Goal: Information Seeking & Learning: Learn about a topic

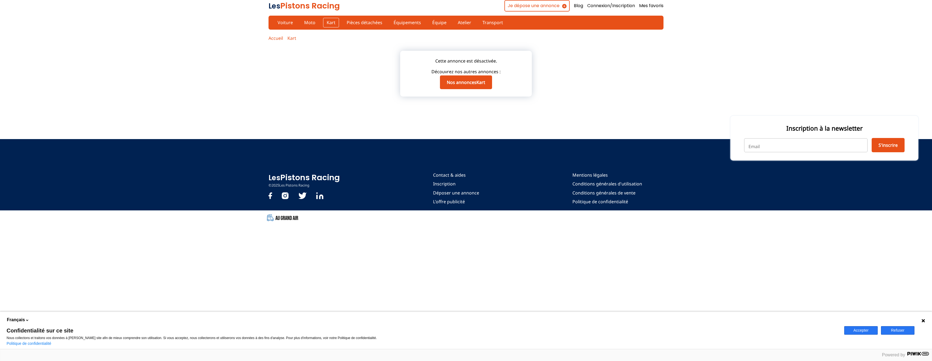
click at [332, 22] on link "Kart" at bounding box center [331, 22] width 16 height 9
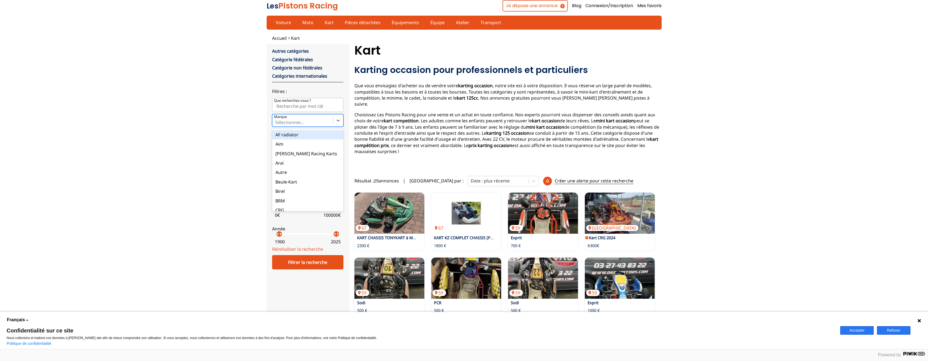
click at [321, 122] on div at bounding box center [302, 122] width 55 height 6
click at [276, 122] on input "Marque option AF radiator focused, 1 of 35. 35 results available. Use Up and Do…" at bounding box center [275, 122] width 1 height 5
click at [295, 162] on div "Birel" at bounding box center [307, 163] width 71 height 9
click at [276, 125] on input "Marque option Birel focused, 7 of 35. 35 results available. Use Up and Down to …" at bounding box center [275, 122] width 1 height 5
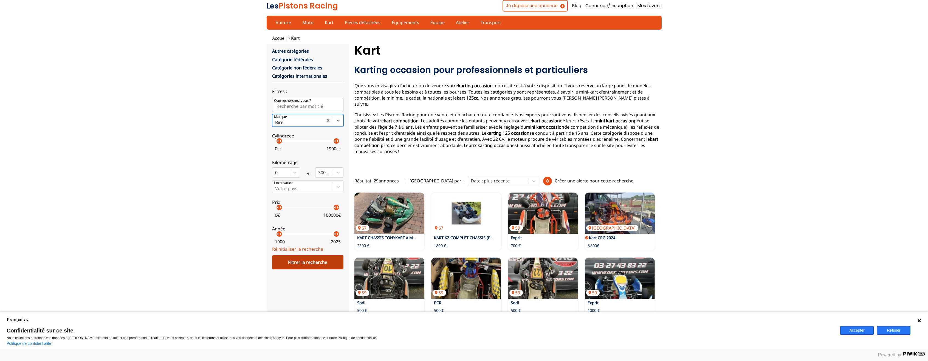
click at [329, 256] on div "Filtrer la recherche" at bounding box center [307, 262] width 71 height 14
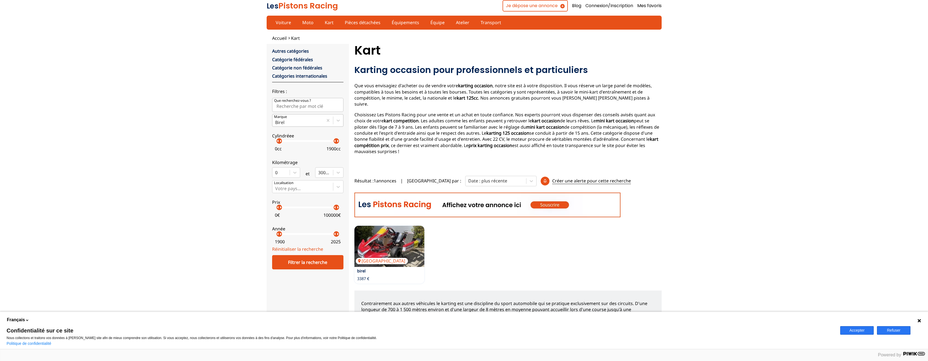
click at [298, 117] on div "Birel" at bounding box center [297, 120] width 51 height 12
click at [276, 120] on input "[PERSON_NAME]" at bounding box center [275, 122] width 1 height 5
click at [284, 187] on div "Rotax" at bounding box center [307, 188] width 71 height 9
click at [276, 125] on input "Marque option Rk-Karting focused, 29 of 35. 35 results available. Use Up and Do…" at bounding box center [275, 122] width 1 height 5
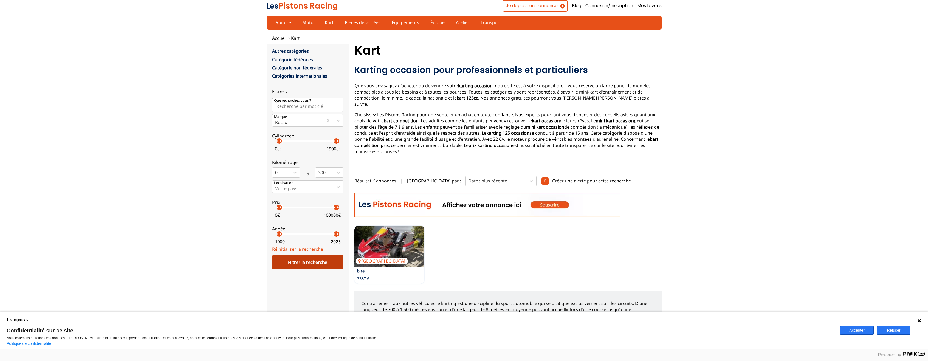
click at [319, 265] on div "Filtrer la recherche" at bounding box center [307, 262] width 71 height 14
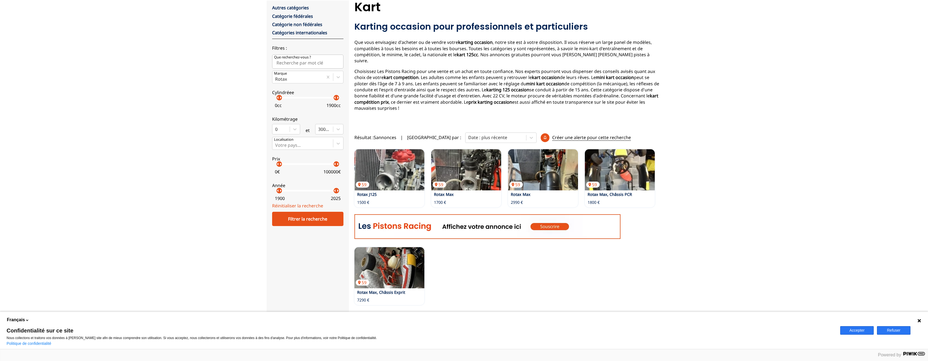
scroll to position [0, 0]
